Goal: Task Accomplishment & Management: Manage account settings

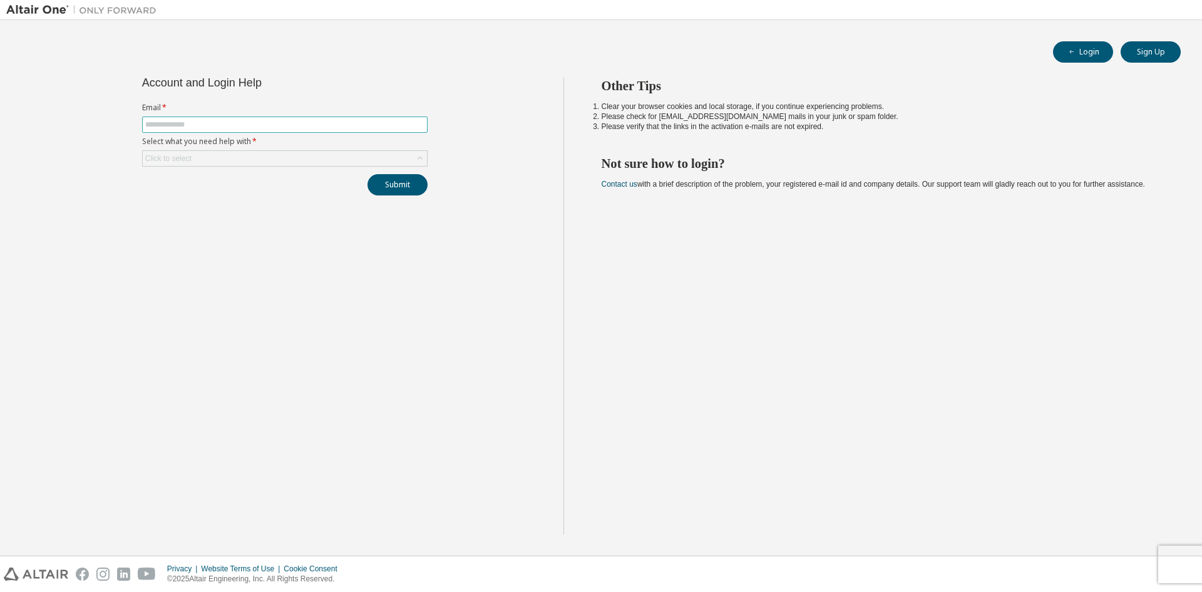
drag, startPoint x: 353, startPoint y: 125, endPoint x: 359, endPoint y: 128, distance: 6.7
click at [359, 128] on input "text" at bounding box center [284, 125] width 279 height 10
type input "**********"
click at [369, 156] on div "Click to select" at bounding box center [285, 158] width 284 height 15
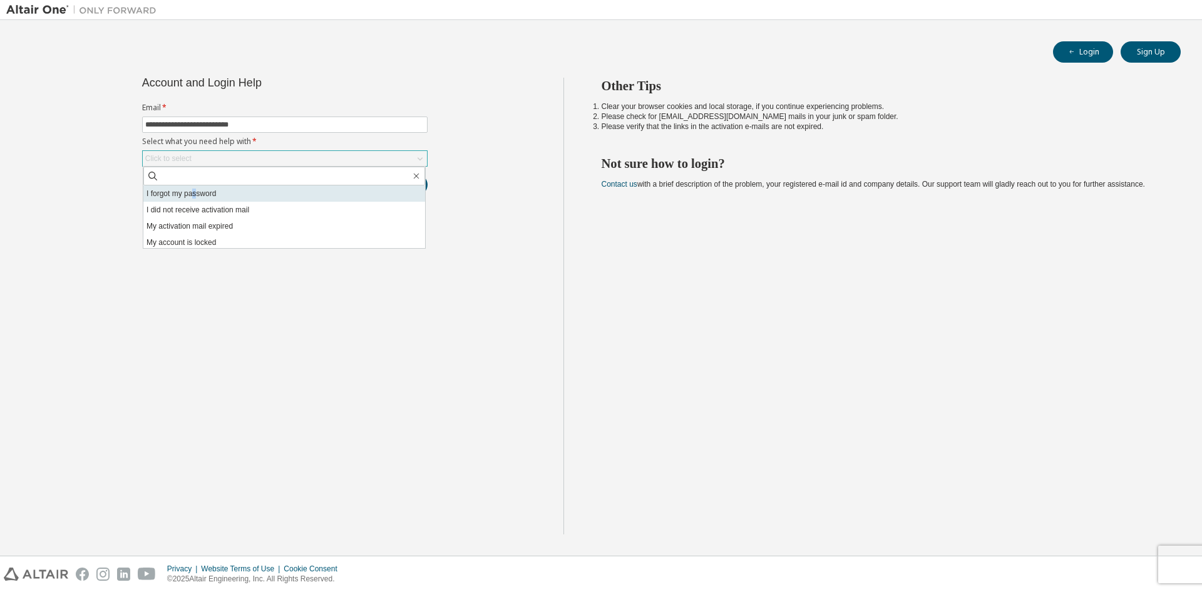
click at [195, 193] on li "I forgot my password" at bounding box center [284, 193] width 282 height 16
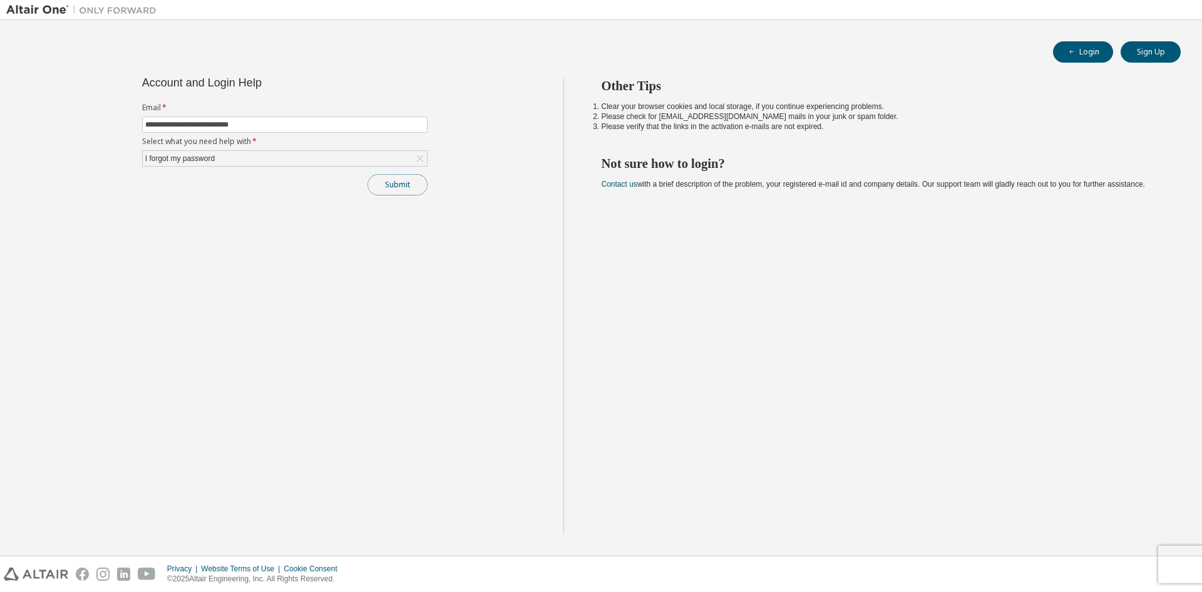
click at [395, 188] on button "Submit" at bounding box center [398, 184] width 60 height 21
click at [391, 187] on button "Submit" at bounding box center [398, 184] width 60 height 21
drag, startPoint x: 1176, startPoint y: 526, endPoint x: 1179, endPoint y: 532, distance: 6.7
click at [1179, 532] on div "Bad Request" at bounding box center [1098, 524] width 183 height 31
click at [1175, 524] on button "button" at bounding box center [1176, 522] width 8 height 11
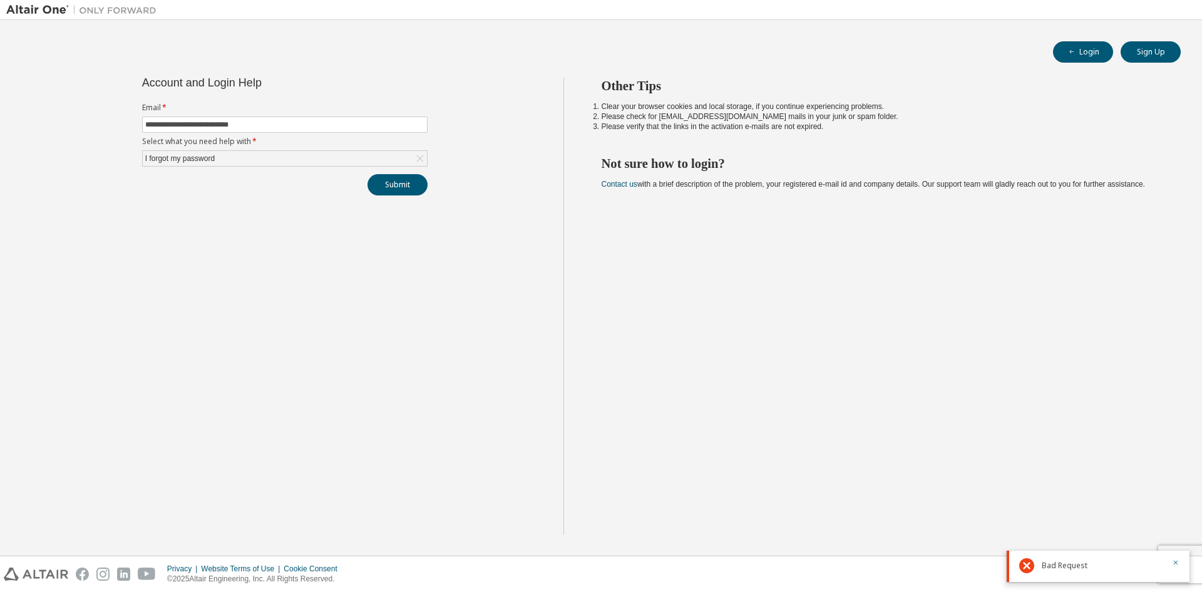
click at [1181, 561] on div "Bad Request" at bounding box center [1098, 565] width 183 height 31
drag, startPoint x: 1178, startPoint y: 560, endPoint x: 1147, endPoint y: 557, distance: 30.9
click at [1175, 561] on icon "button" at bounding box center [1176, 562] width 8 height 8
click at [410, 188] on button "Submit" at bounding box center [398, 184] width 60 height 21
click at [1129, 52] on button "Sign Up" at bounding box center [1151, 51] width 60 height 21
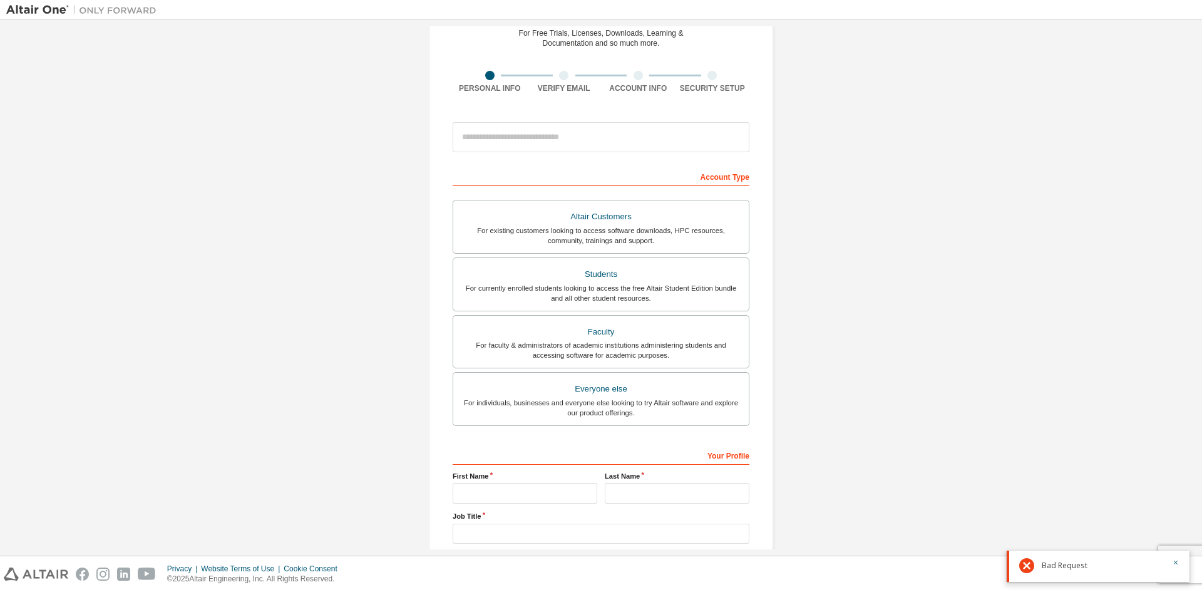
scroll to position [61, 0]
click at [541, 140] on input "email" at bounding box center [601, 136] width 297 height 30
type input "**********"
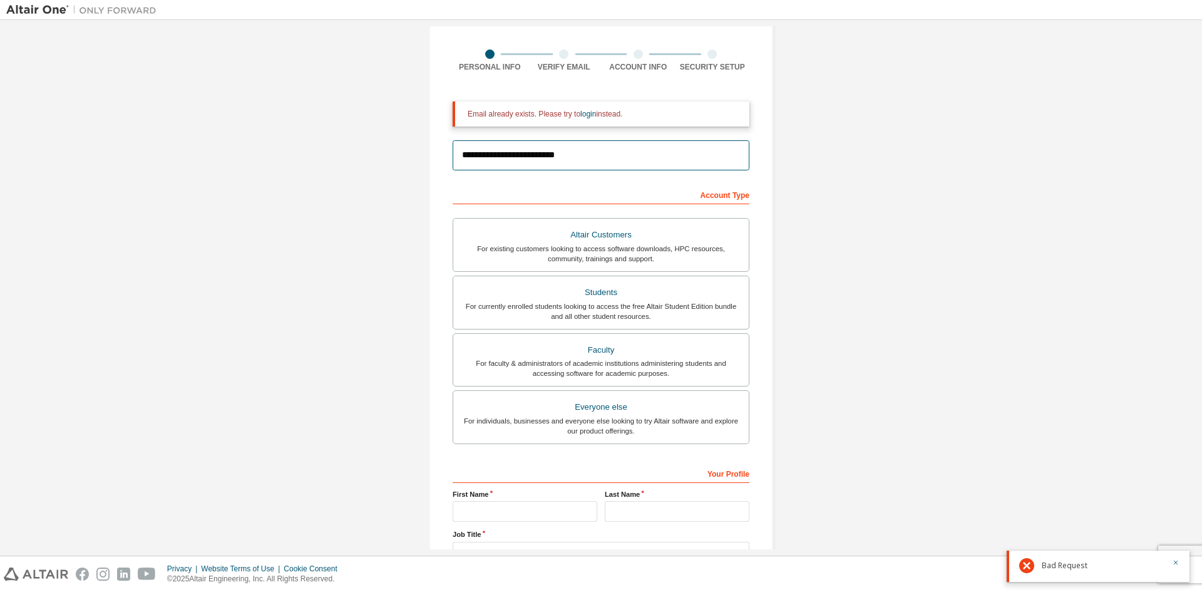
scroll to position [0, 0]
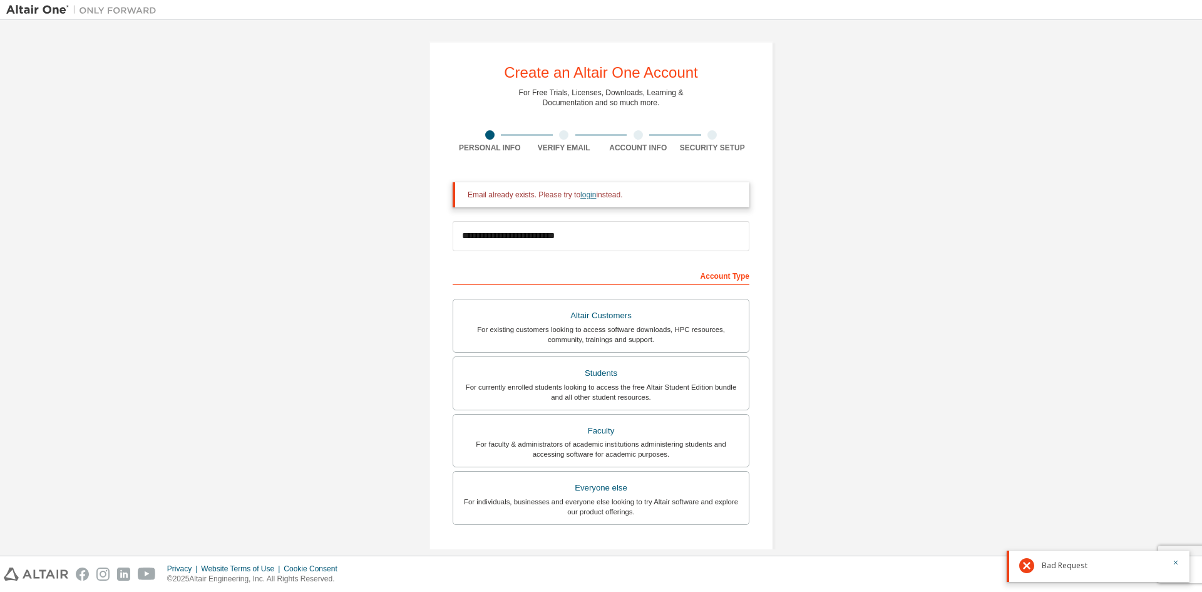
click at [580, 192] on link "login" at bounding box center [588, 194] width 16 height 9
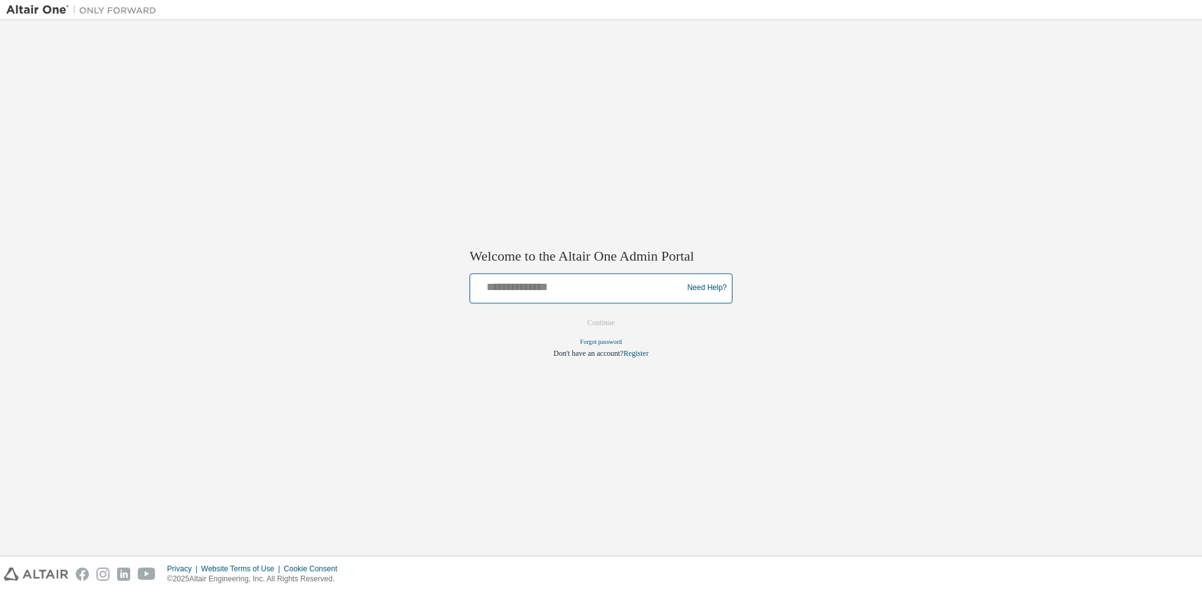
click at [564, 281] on input "text" at bounding box center [578, 285] width 206 height 18
type input "**********"
drag, startPoint x: 606, startPoint y: 325, endPoint x: 594, endPoint y: 321, distance: 13.3
click at [594, 321] on button "Continue" at bounding box center [601, 322] width 54 height 19
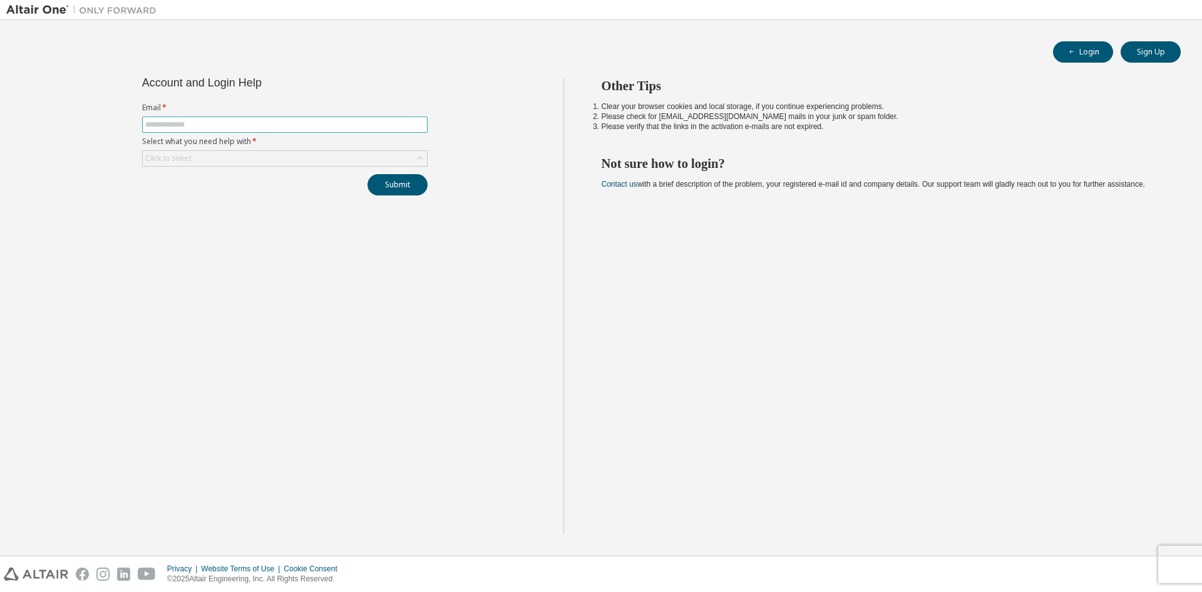
click at [388, 121] on input "text" at bounding box center [284, 125] width 279 height 10
type input "**********"
click at [423, 152] on div "Click to select" at bounding box center [285, 158] width 284 height 15
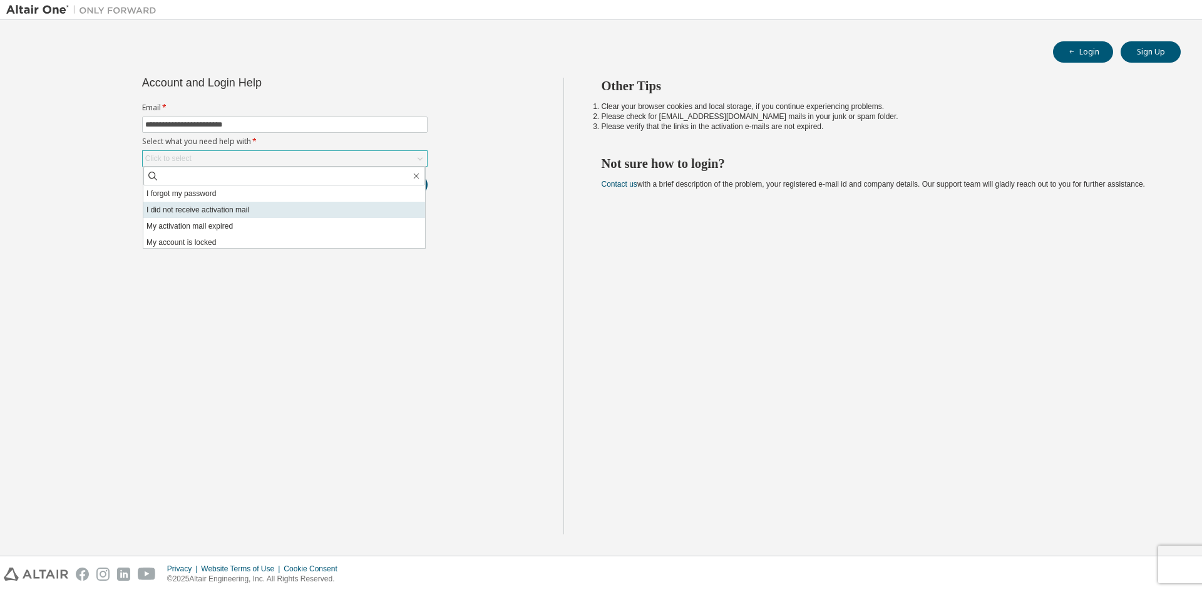
click at [230, 217] on li "I did not receive activation mail" at bounding box center [284, 210] width 282 height 16
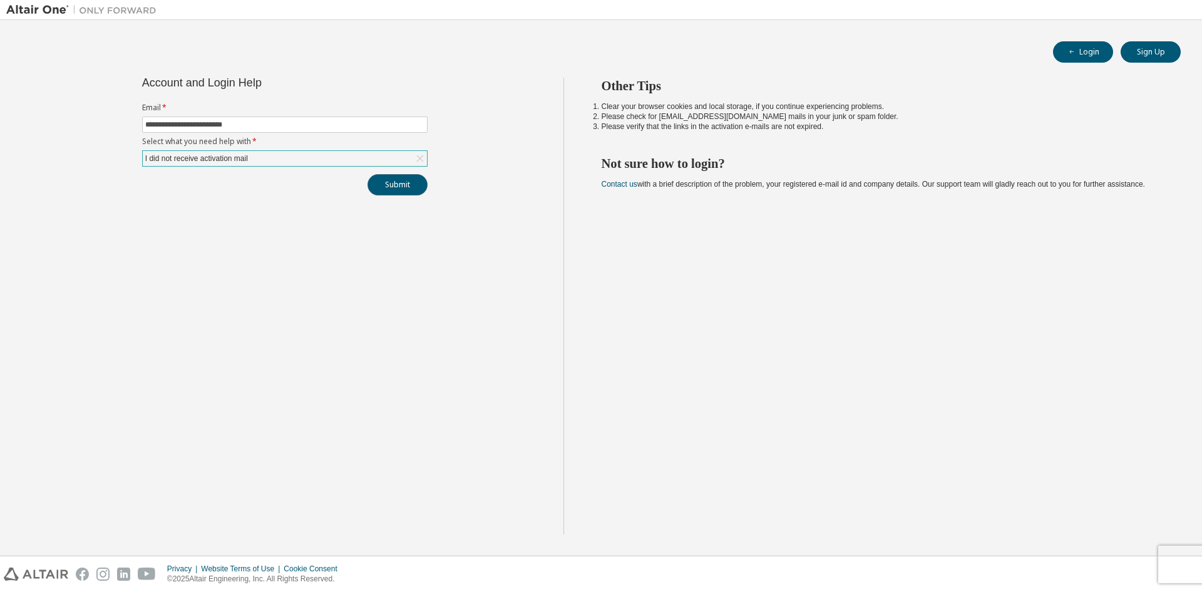
drag, startPoint x: 423, startPoint y: 180, endPoint x: 376, endPoint y: 175, distance: 46.7
click at [383, 177] on button "Submit" at bounding box center [398, 184] width 60 height 21
click at [398, 180] on div "Submit" at bounding box center [284, 184] width 285 height 21
click at [386, 188] on button "Submit" at bounding box center [398, 184] width 60 height 21
click at [1173, 513] on icon "button" at bounding box center [1176, 511] width 8 height 8
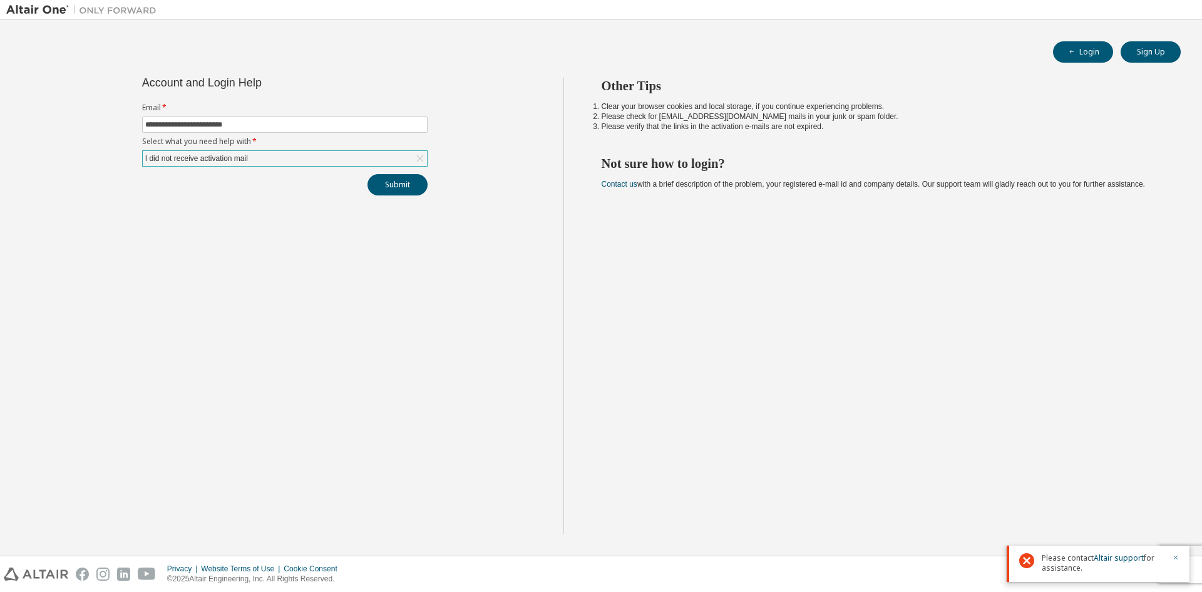
click at [1177, 560] on icon "button" at bounding box center [1176, 557] width 8 height 8
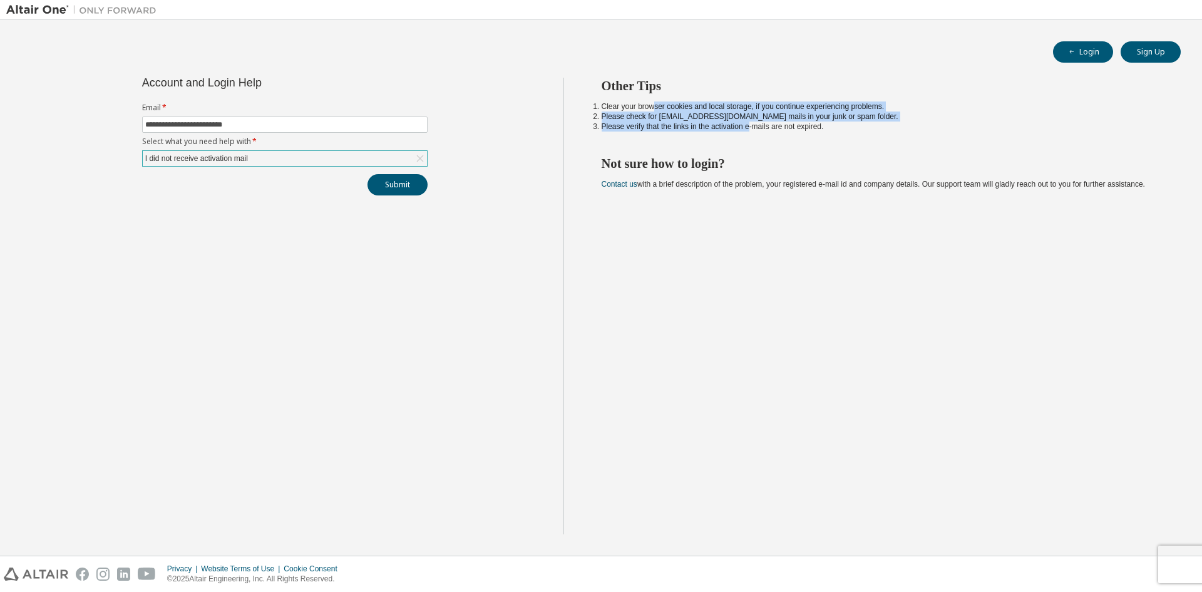
drag, startPoint x: 652, startPoint y: 111, endPoint x: 748, endPoint y: 125, distance: 96.2
click at [748, 124] on ol "Clear your browser cookies and local storage, if you continue experiencing prob…" at bounding box center [880, 116] width 557 height 30
drag, startPoint x: 972, startPoint y: 463, endPoint x: 962, endPoint y: 475, distance: 14.7
click at [972, 465] on div "Other Tips Clear your browser cookies and local storage, if you continue experi…" at bounding box center [879, 306] width 633 height 456
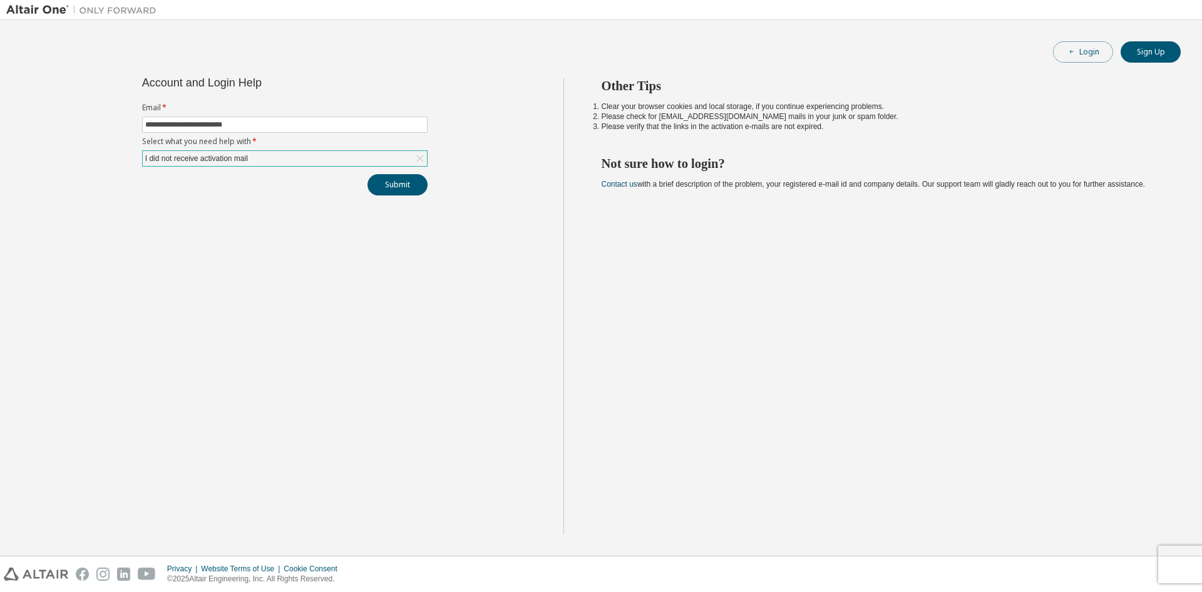
click at [1102, 59] on button "Login" at bounding box center [1083, 51] width 60 height 21
